Goal: Task Accomplishment & Management: Manage account settings

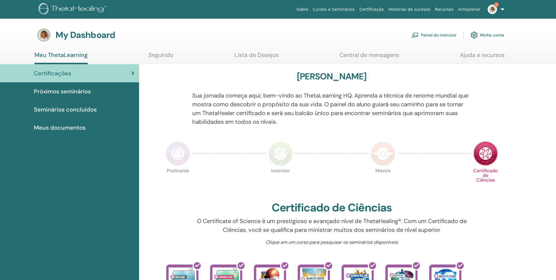
click at [433, 32] on link "Painel do instrutor" at bounding box center [433, 35] width 45 height 13
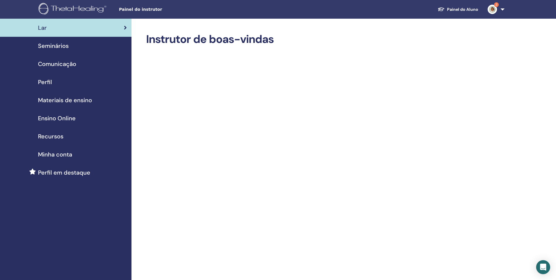
click at [61, 45] on span "Seminários" at bounding box center [53, 45] width 31 height 9
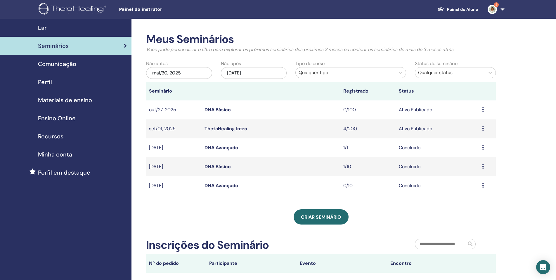
click at [241, 128] on link "ThetaHealing Intro" at bounding box center [225, 129] width 43 height 6
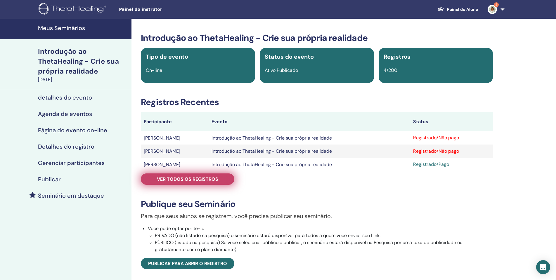
click at [217, 178] on font "Ver todos os registros" at bounding box center [187, 179] width 61 height 6
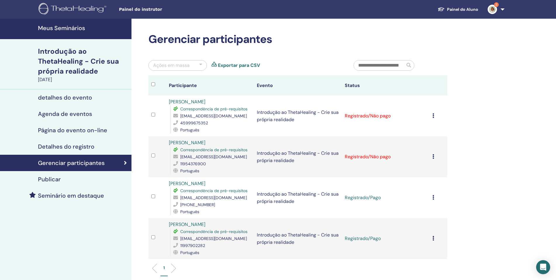
click at [432, 115] on icon at bounding box center [433, 115] width 2 height 5
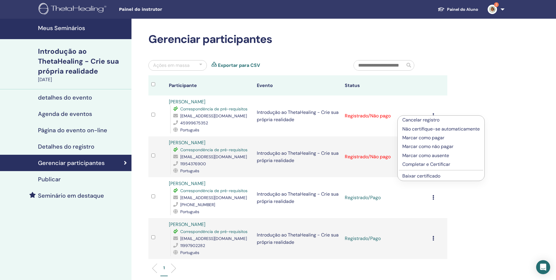
click at [431, 137] on font "Marcar como pagar" at bounding box center [423, 138] width 42 height 6
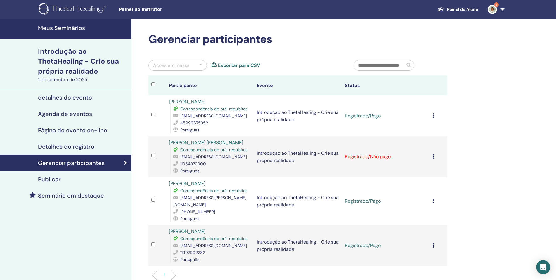
click at [436, 157] on div "Cancelar registro Não certifique-se automaticamente Marcar como pagar Marcar co…" at bounding box center [438, 156] width 12 height 7
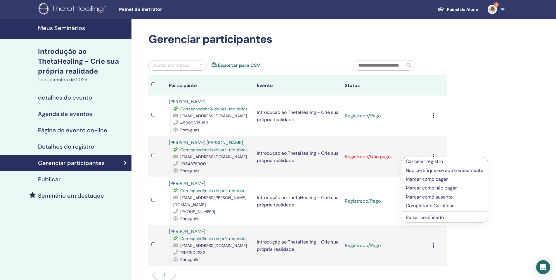
click at [436, 177] on font "Marcar como pagar" at bounding box center [426, 179] width 42 height 6
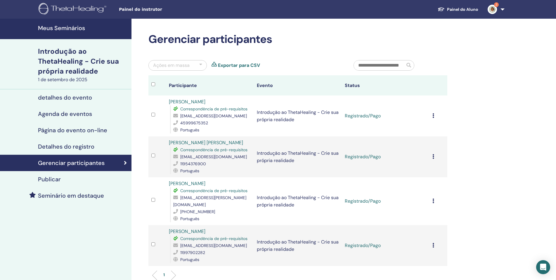
click at [495, 7] on span "2" at bounding box center [496, 4] width 5 height 5
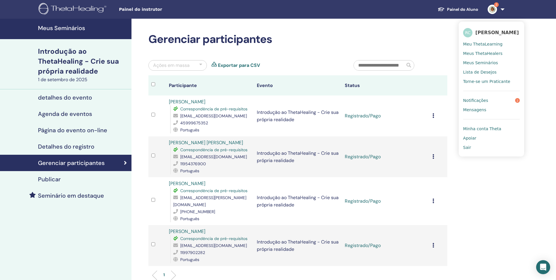
click at [494, 99] on link "Notificações 2" at bounding box center [491, 100] width 57 height 9
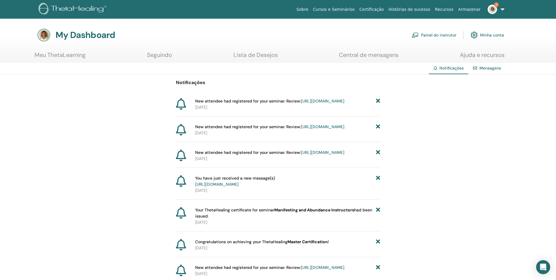
click at [494, 6] on span "2" at bounding box center [496, 4] width 5 height 5
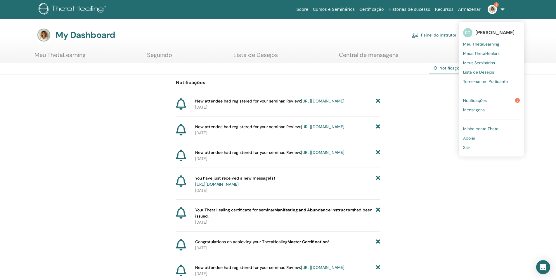
click at [483, 45] on span "Meu ThetaLearning" at bounding box center [481, 43] width 36 height 5
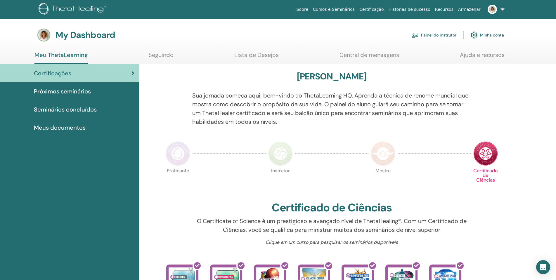
drag, startPoint x: 446, startPoint y: 32, endPoint x: 450, endPoint y: 35, distance: 5.0
click at [446, 31] on link "Painel do instrutor" at bounding box center [433, 35] width 45 height 13
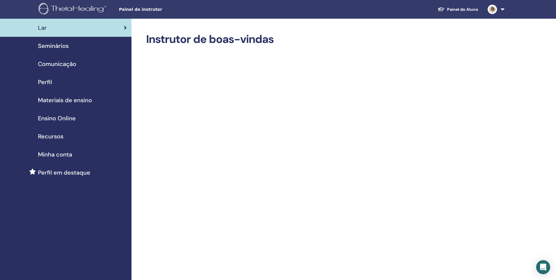
click at [54, 45] on span "Seminários" at bounding box center [53, 45] width 31 height 9
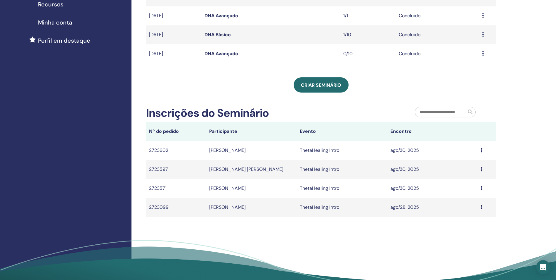
scroll to position [146, 0]
